Goal: Check status

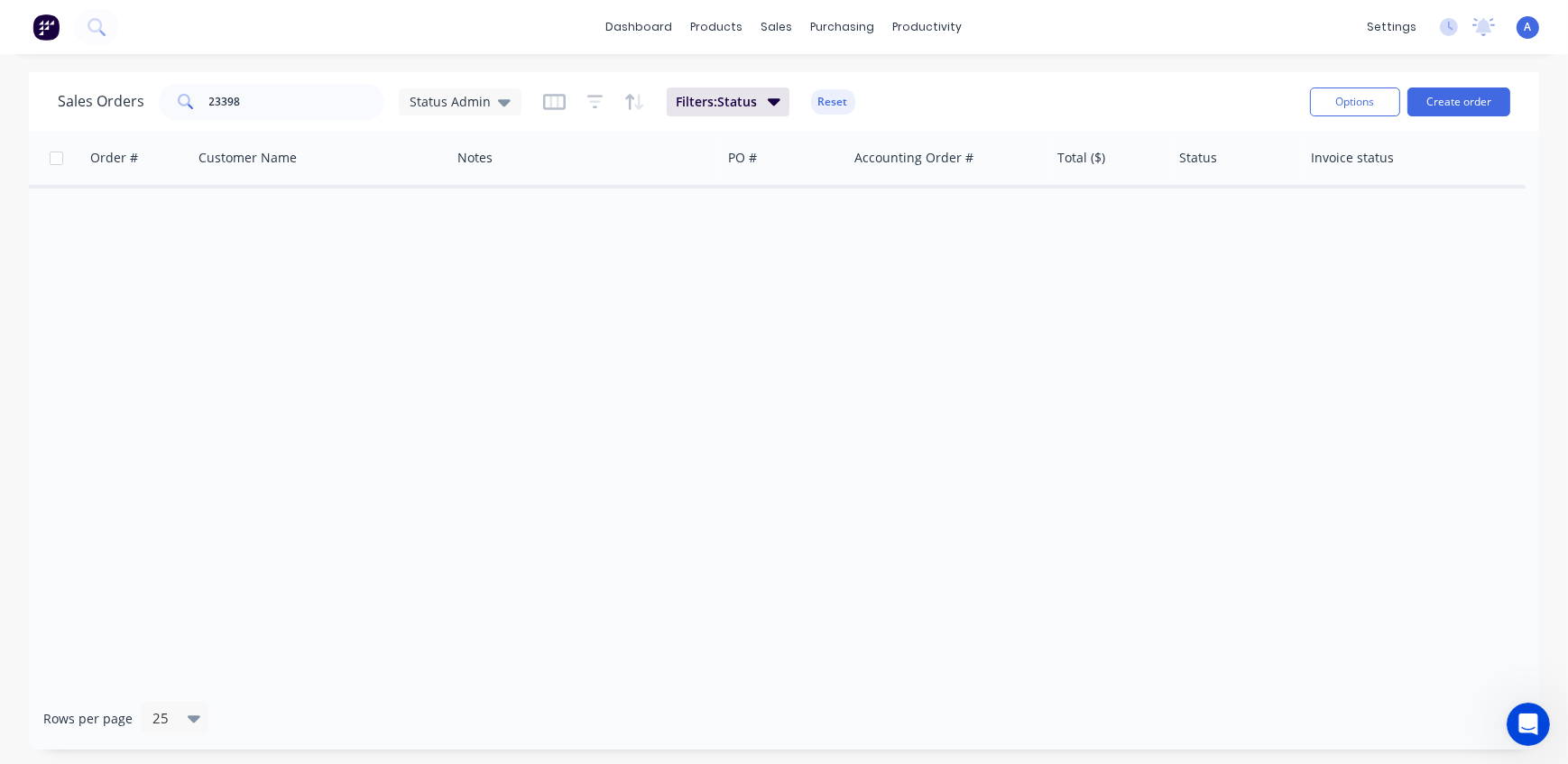
click at [769, 376] on div "Order # Customer Name Notes PO # Accounting Order # Total ($) Status Invoice st…" at bounding box center [784, 410] width 1511 height 557
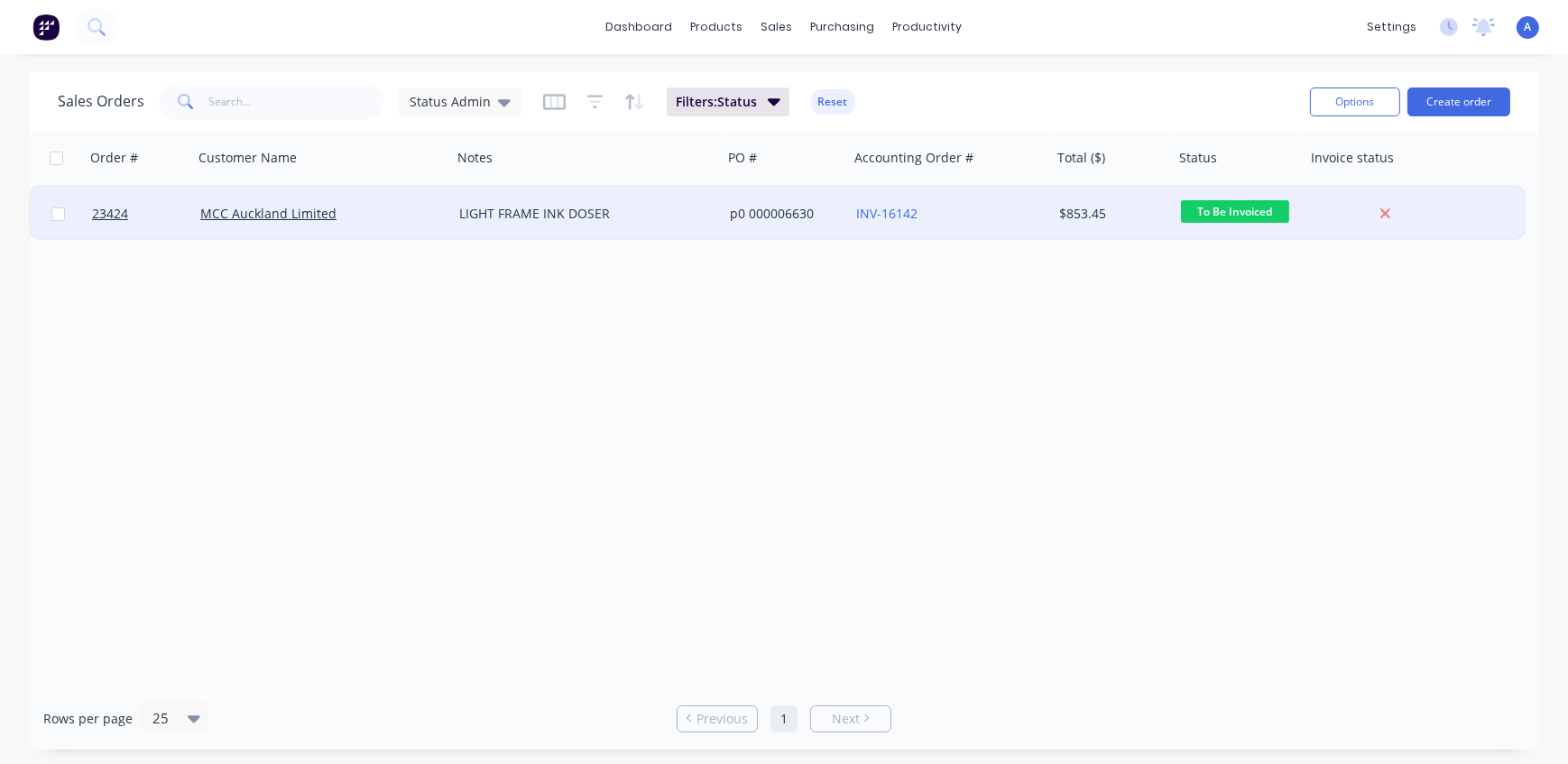
click at [406, 221] on div "MCC Auckland Limited" at bounding box center [316, 214] width 232 height 18
